Goal: Information Seeking & Learning: Learn about a topic

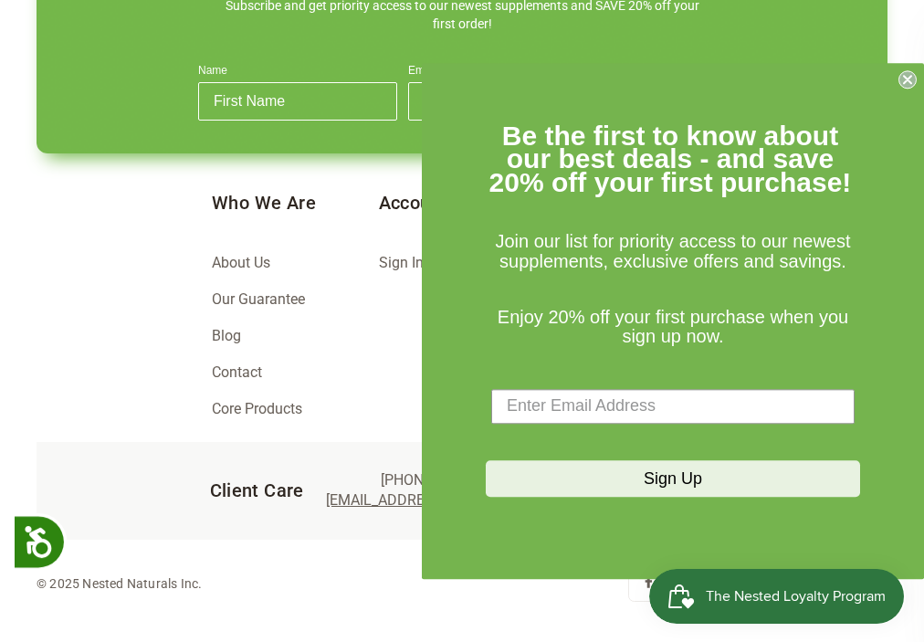
scroll to position [0, 2700]
click at [906, 79] on icon "Close dialog" at bounding box center [907, 79] width 7 height 7
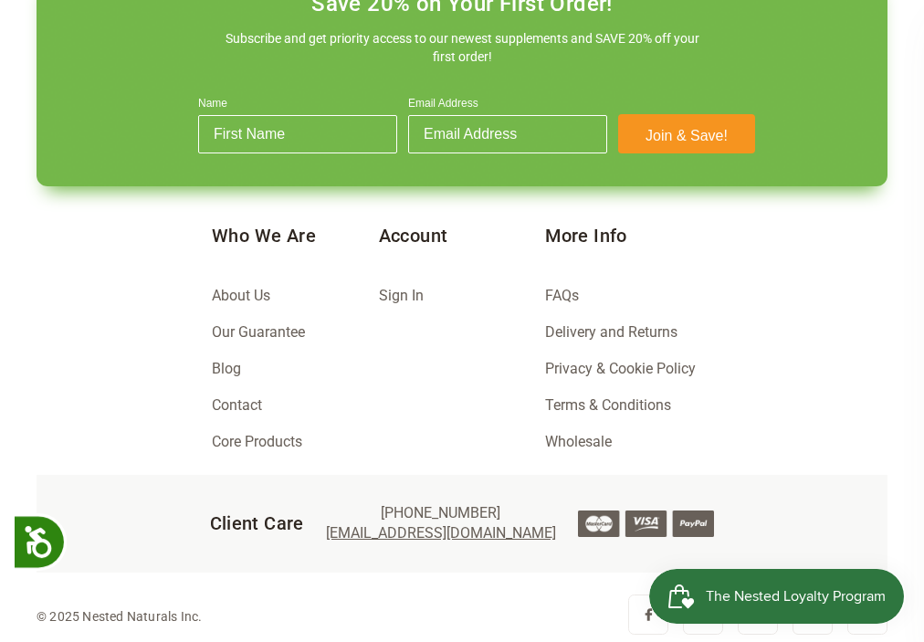
scroll to position [2466, 0]
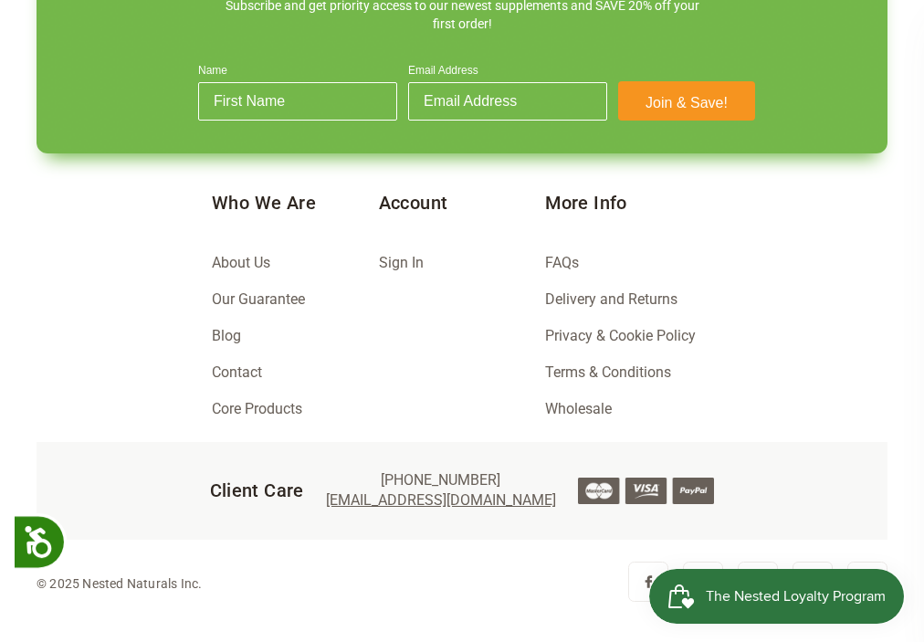
click at [746, 600] on span "The Nested Loyalty Program" at bounding box center [796, 595] width 180 height 27
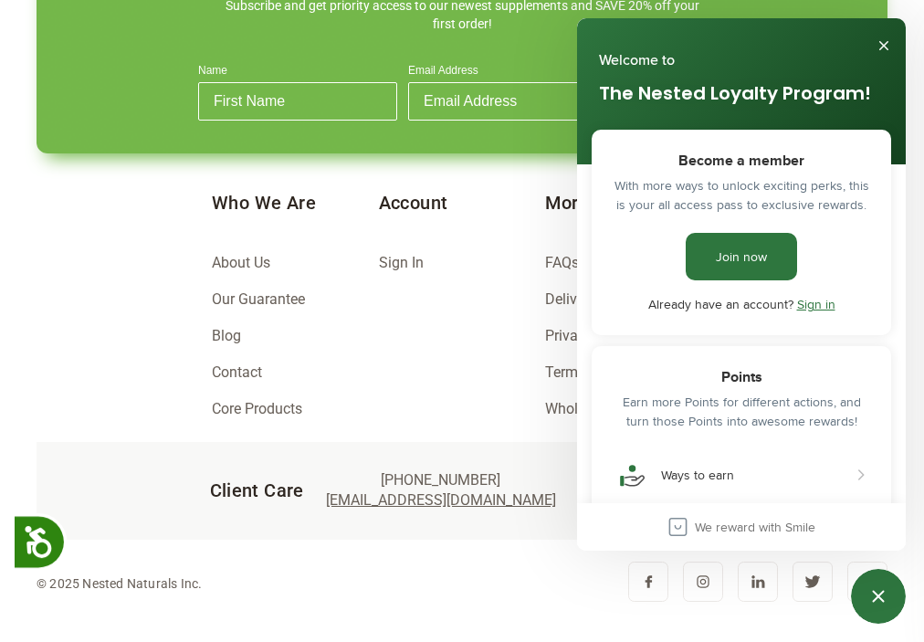
scroll to position [0, 0]
click at [493, 291] on div "Account Sign In" at bounding box center [462, 308] width 167 height 267
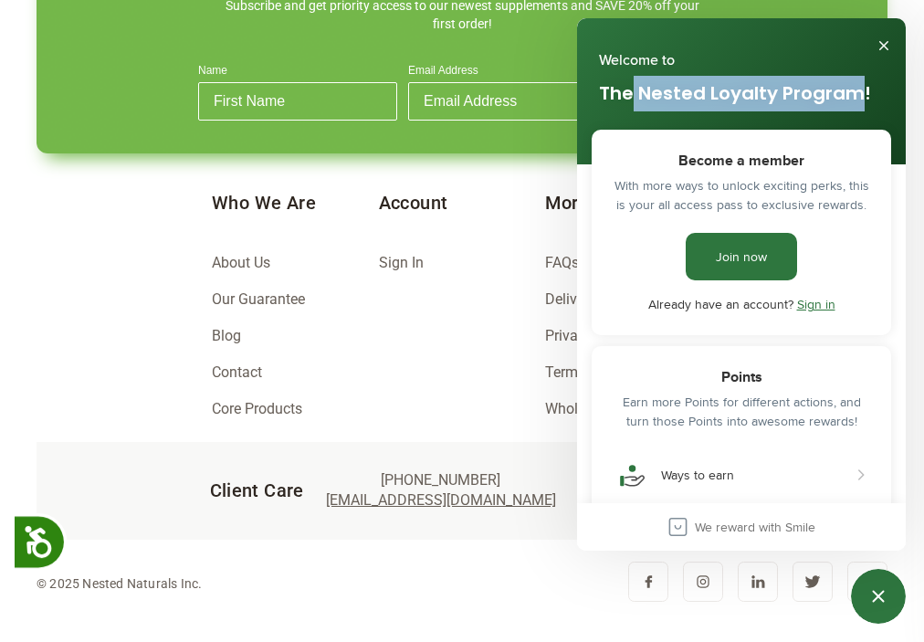
drag, startPoint x: 633, startPoint y: 93, endPoint x: 856, endPoint y: 105, distance: 224.0
click at [856, 105] on div "The Nested Loyalty Program!" at bounding box center [741, 94] width 285 height 36
copy div "Nested Loyalty Program"
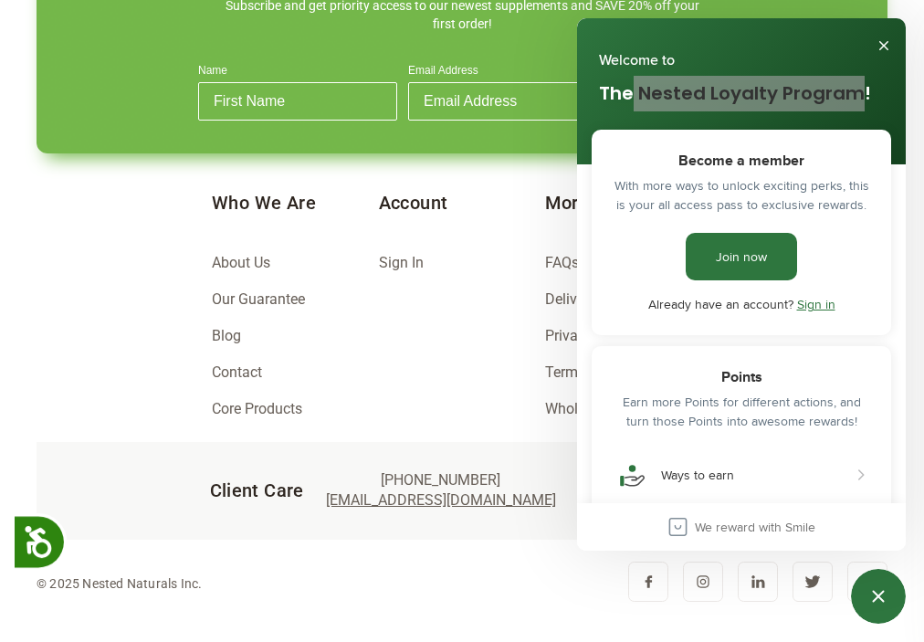
click at [515, 326] on div "Account Sign In" at bounding box center [462, 308] width 167 height 267
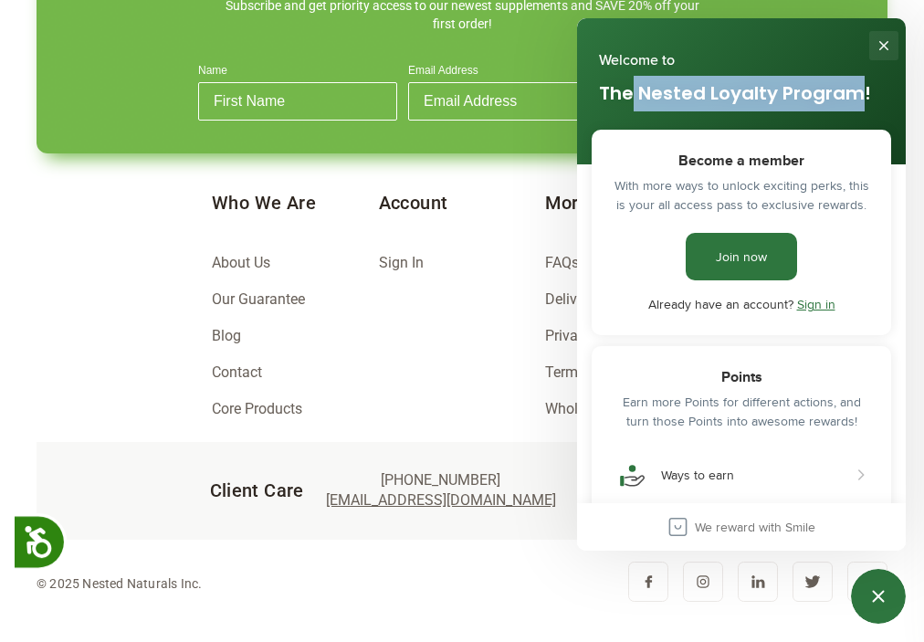
click at [882, 38] on button "Close" at bounding box center [883, 45] width 29 height 29
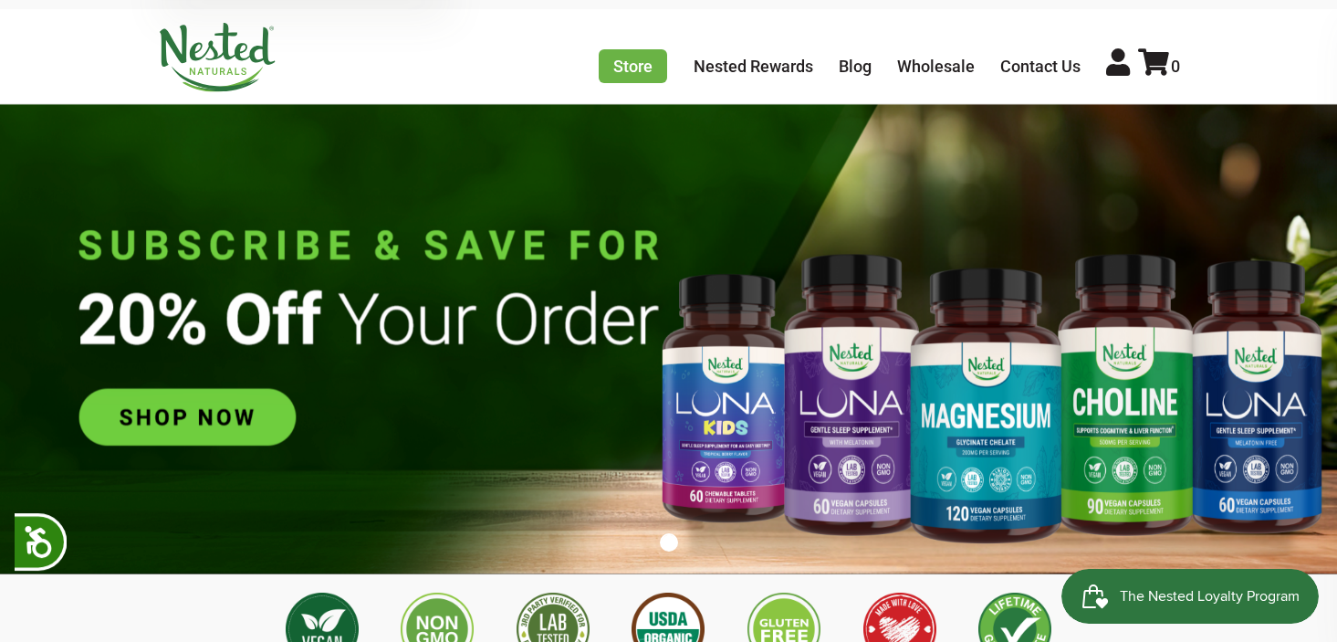
scroll to position [0, 0]
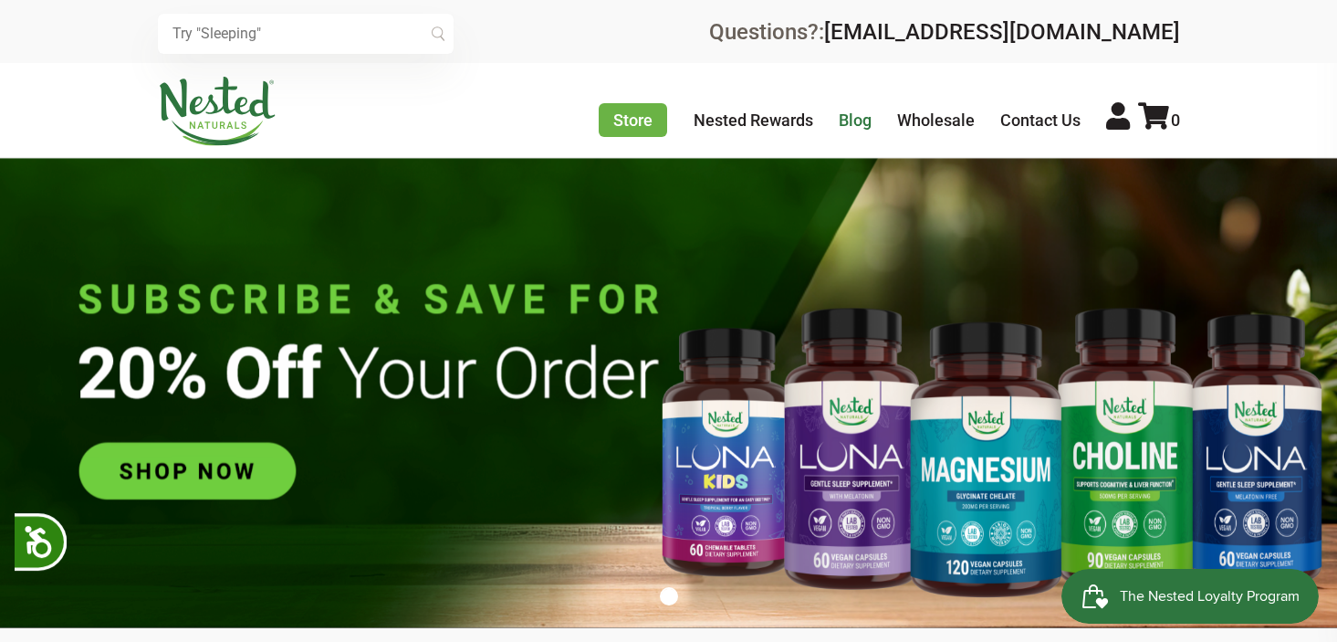
click at [872, 120] on link "Blog" at bounding box center [855, 119] width 33 height 19
